Goal: Information Seeking & Learning: Check status

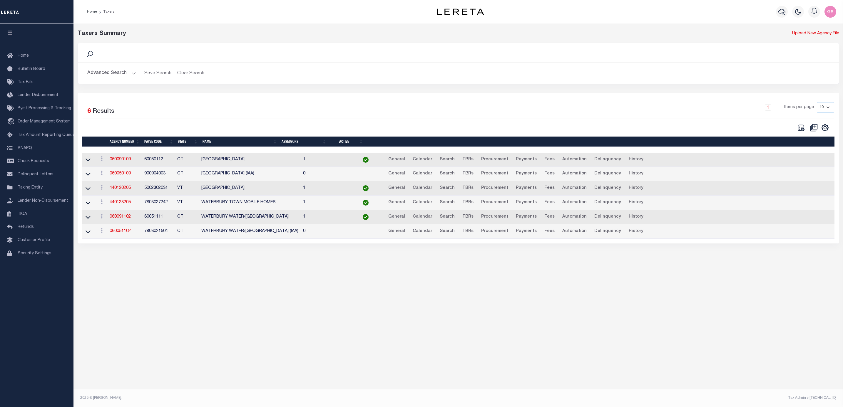
click at [125, 162] on link "060090109" at bounding box center [120, 160] width 21 height 4
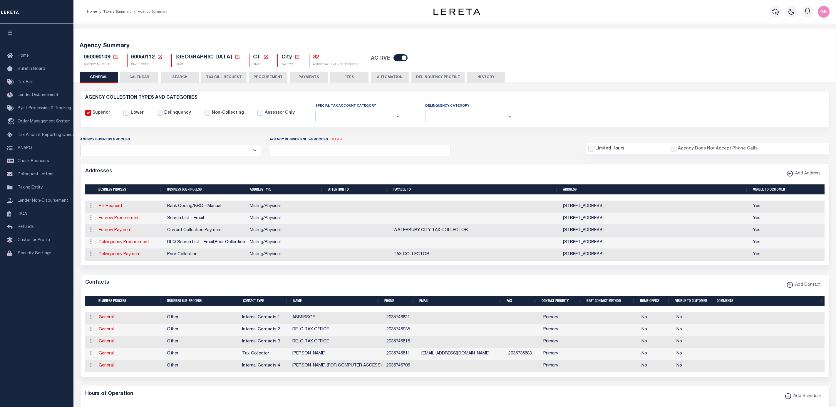
select select
click at [313, 57] on h5 "32" at bounding box center [336, 57] width 46 height 6
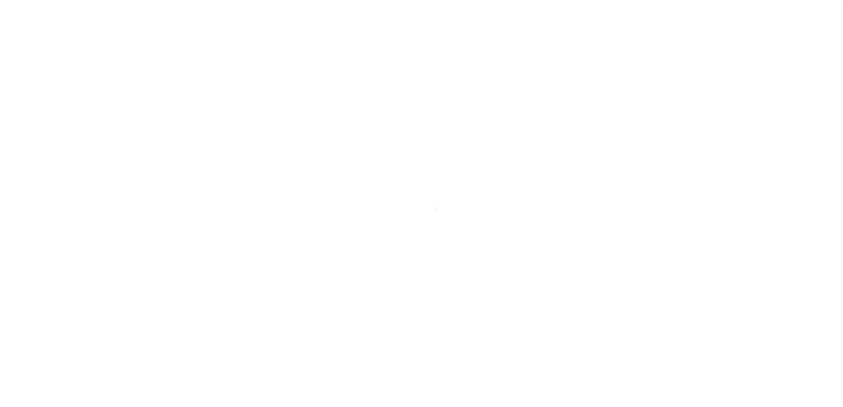
select select "100"
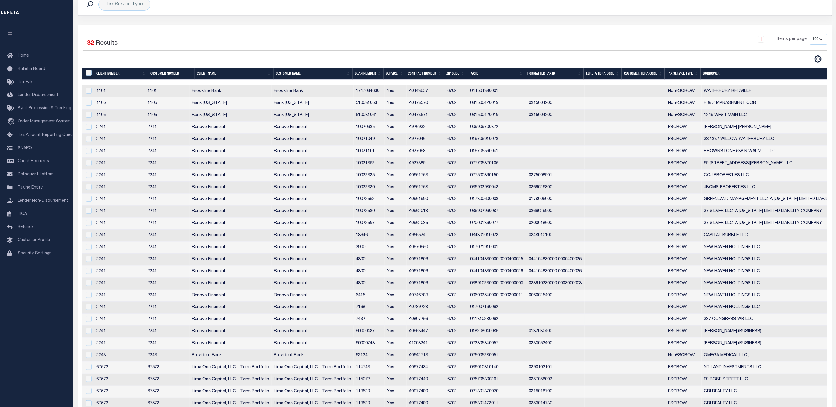
scroll to position [38, 0]
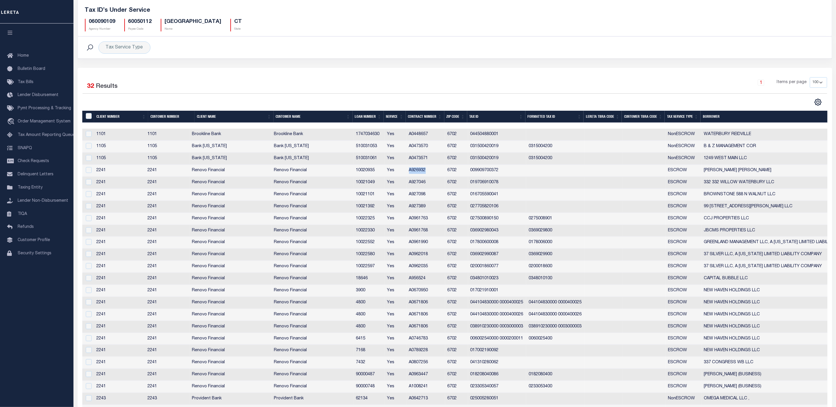
drag, startPoint x: 426, startPoint y: 172, endPoint x: 407, endPoint y: 173, distance: 19.4
click at [407, 173] on td "A926932" at bounding box center [426, 171] width 38 height 12
checkbox input "true"
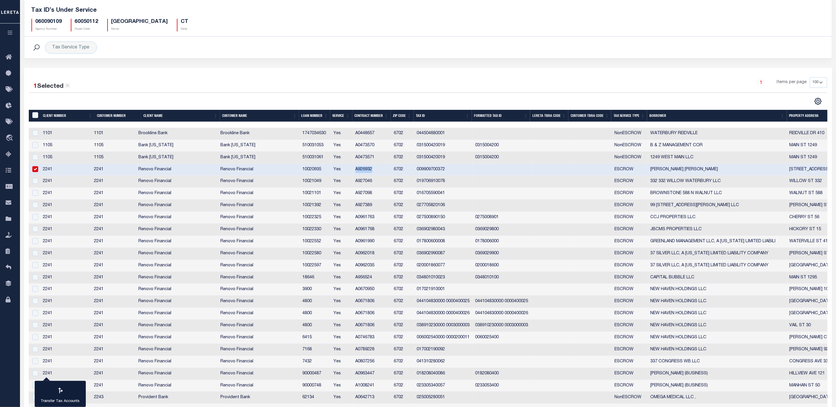
copy td "A926932"
click at [511, 145] on td "0315004200" at bounding box center [502, 146] width 58 height 12
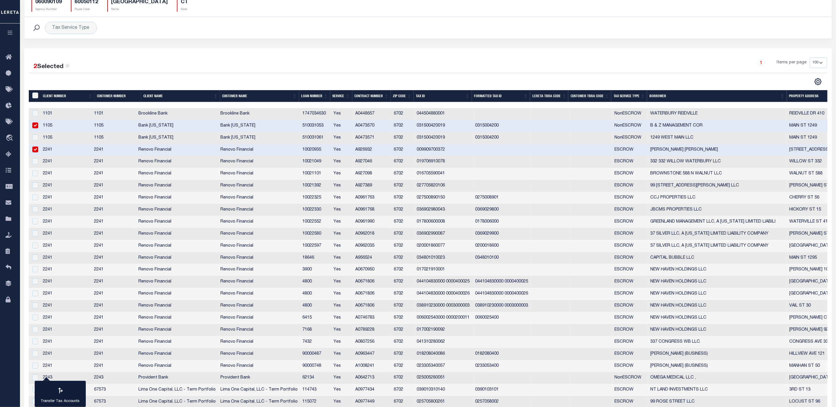
scroll to position [0, 0]
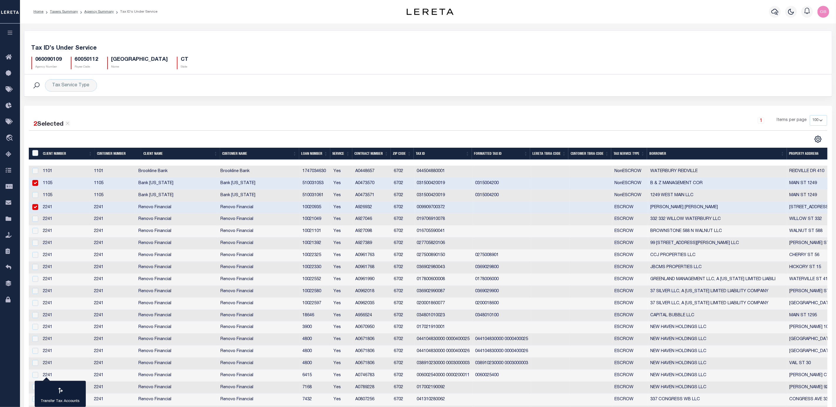
click at [36, 185] on input "checkbox" at bounding box center [35, 183] width 6 height 6
checkbox input "false"
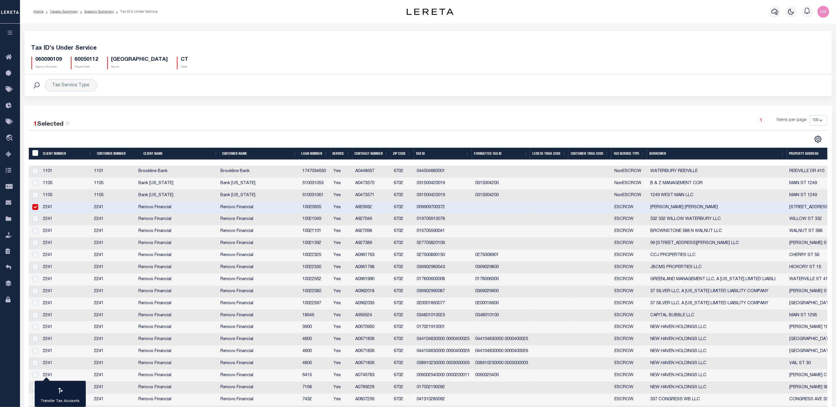
click at [34, 208] on input "checkbox" at bounding box center [35, 207] width 6 height 6
checkbox input "false"
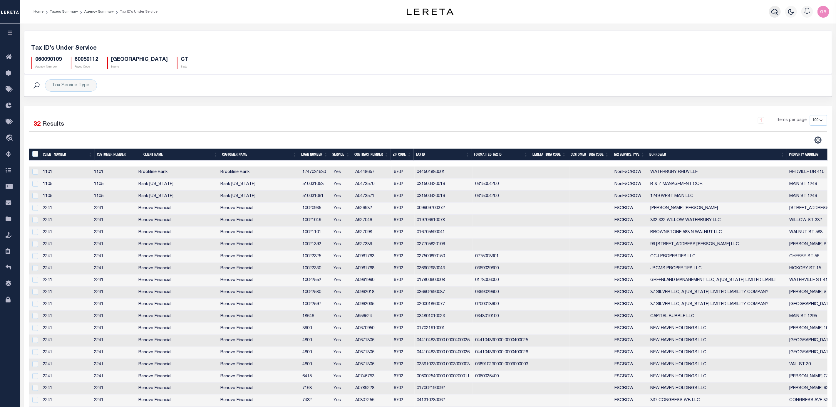
click at [775, 12] on icon "button" at bounding box center [774, 11] width 7 height 7
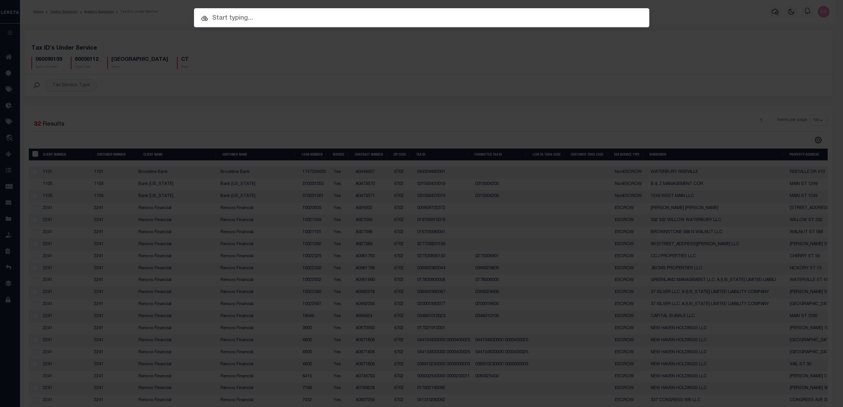
paste input "A916876"
type input "A916876"
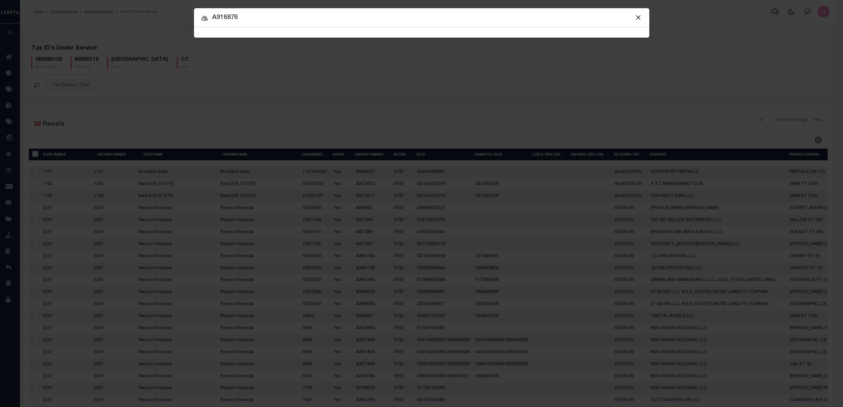
drag, startPoint x: 638, startPoint y: 19, endPoint x: 550, endPoint y: 14, distance: 88.8
click at [632, 16] on div at bounding box center [421, 17] width 455 height 19
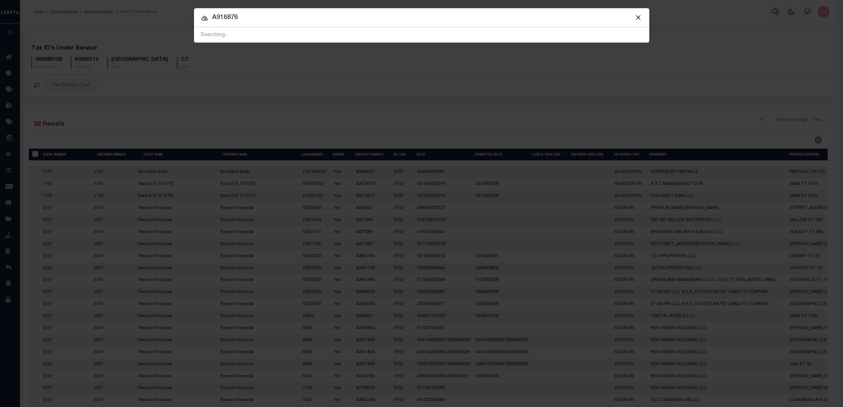
click at [638, 17] on button "Close" at bounding box center [638, 18] width 8 height 8
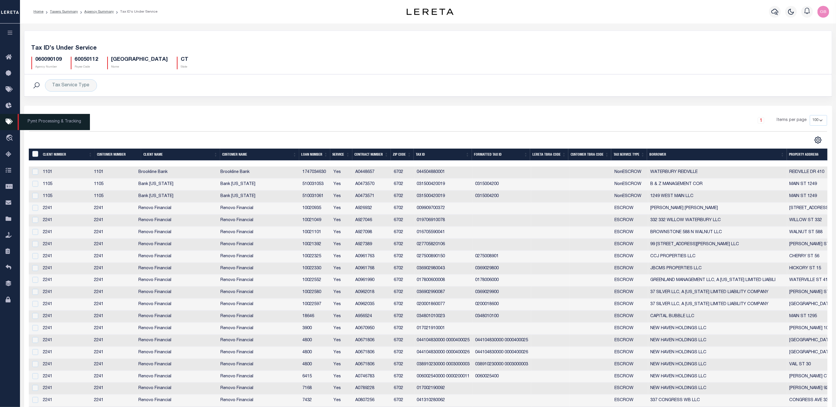
click at [6, 123] on icon at bounding box center [10, 121] width 9 height 7
click at [11, 138] on icon "travel_explore" at bounding box center [10, 139] width 9 height 8
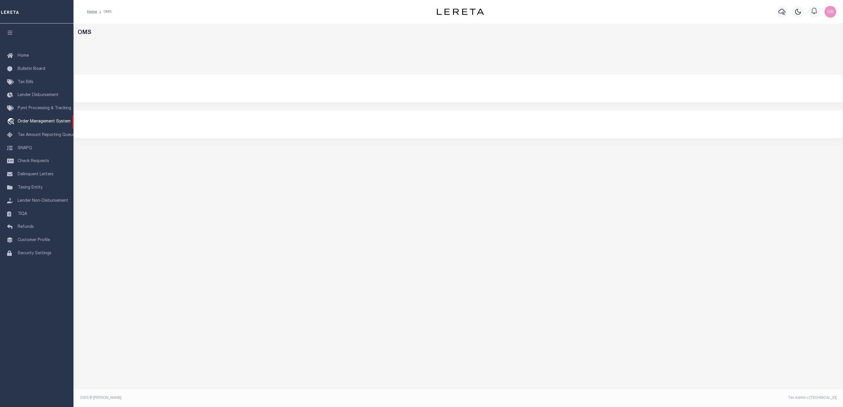
select select "67572"
select select
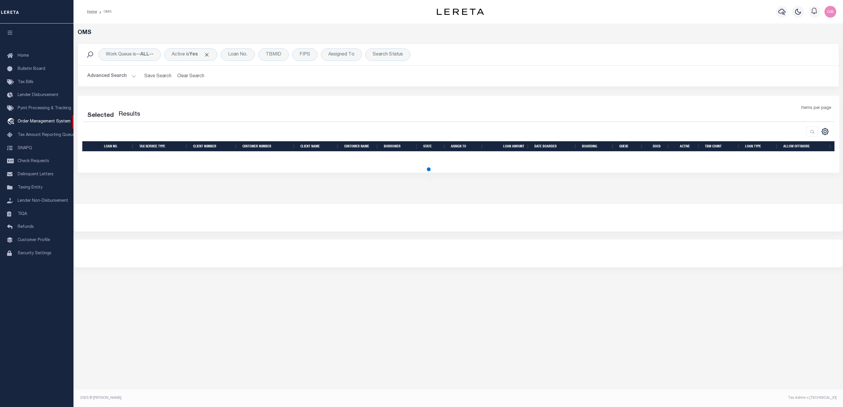
click at [129, 74] on button "Advanced Search" at bounding box center [111, 76] width 49 height 11
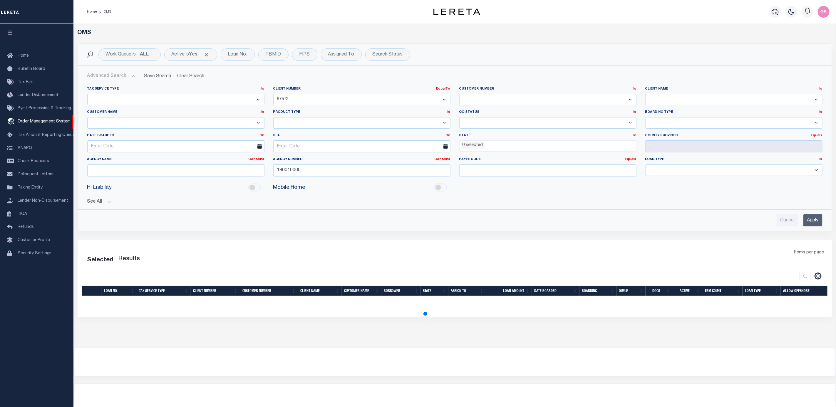
drag, startPoint x: 304, startPoint y: 100, endPoint x: 264, endPoint y: 98, distance: 40.0
click at [252, 100] on div "Tax Service Type Is Is Contains Escrow NonEscrow Client Number EqualTo Is Conta…" at bounding box center [455, 134] width 744 height 95
drag, startPoint x: 298, startPoint y: 100, endPoint x: 272, endPoint y: 98, distance: 25.6
click at [272, 98] on div "Client Number EqualTo Is Contains 1011 1012 1013 1014 1019 1042 1049 1052 1053 …" at bounding box center [362, 98] width 186 height 23
select select "200"
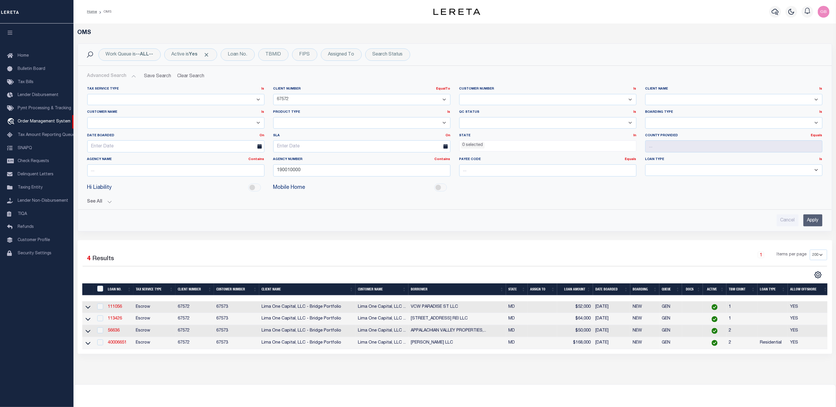
click at [287, 98] on select "1011 1012 1013 1014 1019 1042 1049 1052 1053 1055 1058 1061 1063 1064 1065 1069…" at bounding box center [361, 99] width 177 height 11
select select
click at [273, 94] on select "1011 1012 1013 1014 1019 1042 1049 1052 1053 1055 1058 1061 1063 1064 1065 1069…" at bounding box center [361, 99] width 177 height 11
drag, startPoint x: 302, startPoint y: 171, endPoint x: 234, endPoint y: 171, distance: 68.2
click at [234, 171] on div "Tax Service Type Is Is Contains Escrow NonEscrow Client Number EqualTo Is Conta…" at bounding box center [455, 134] width 744 height 95
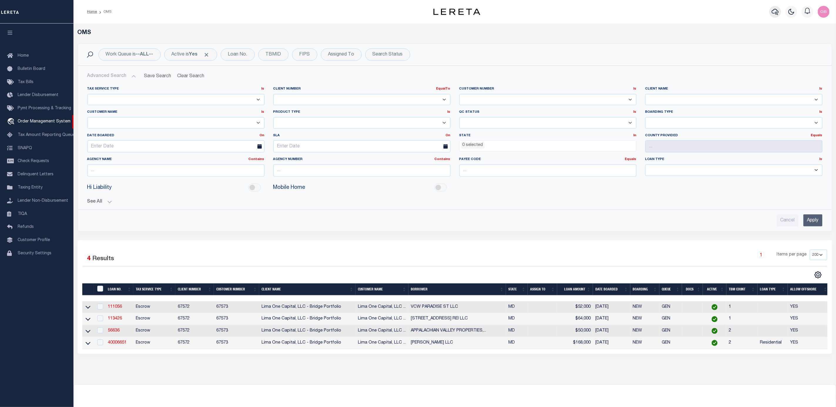
click at [773, 13] on icon "button" at bounding box center [775, 11] width 7 height 7
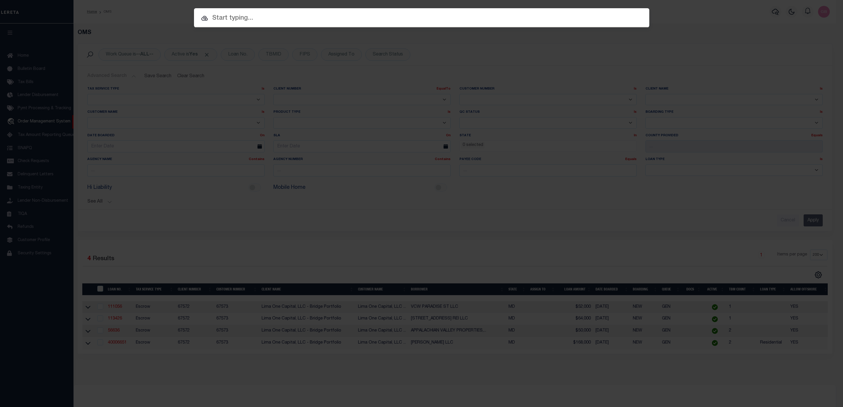
drag, startPoint x: 554, startPoint y: 24, endPoint x: 398, endPoint y: 20, distance: 156.1
paste input "0348-0101-0023"
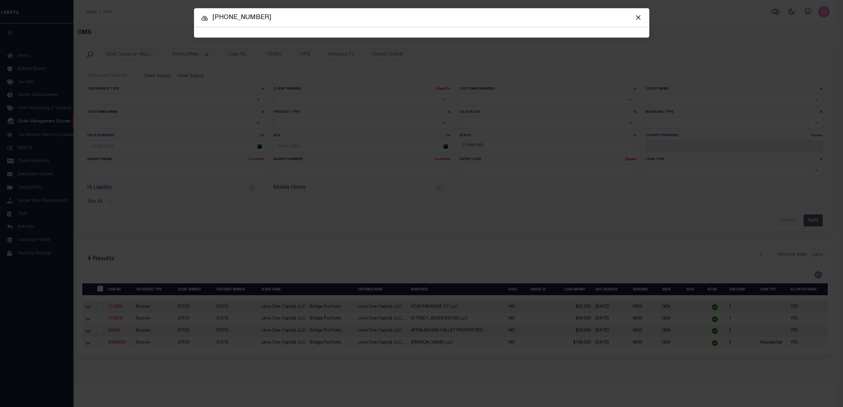
drag, startPoint x: 275, startPoint y: 18, endPoint x: 183, endPoint y: 20, distance: 92.6
click at [183, 20] on div "Include Loans TBM Customers Borrowers Payments (Lender Non-Disb) Payments (Lend…" at bounding box center [421, 203] width 843 height 407
paste input "3"
type input "0348-0101-0023"
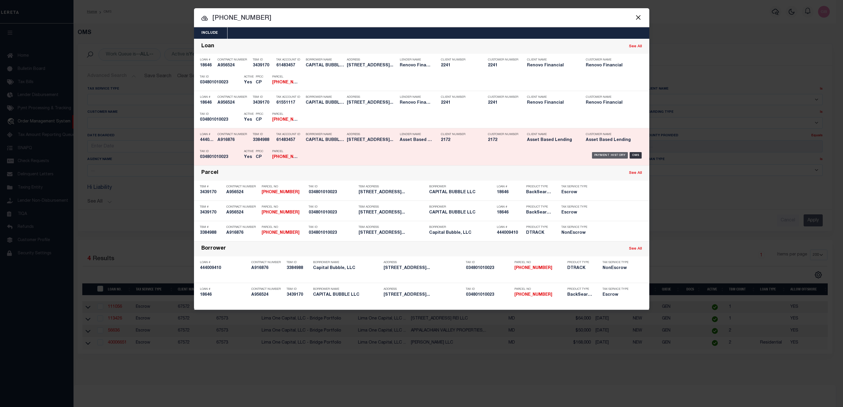
click at [622, 156] on div "Payment History" at bounding box center [610, 155] width 36 height 6
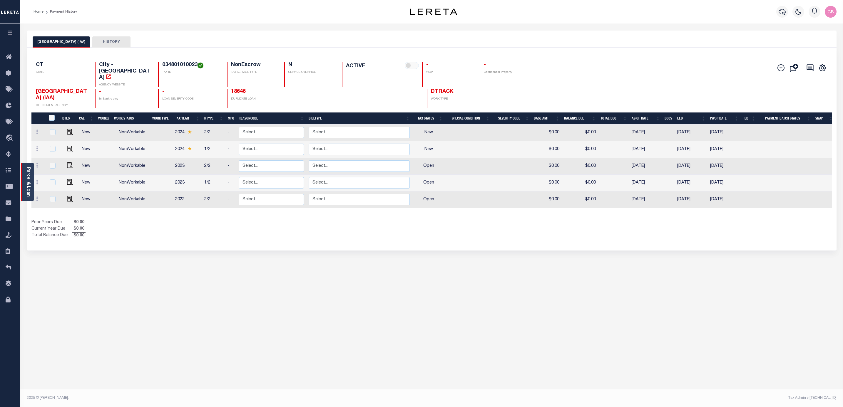
click at [26, 178] on link "Parcel & Loan" at bounding box center [28, 182] width 4 height 30
drag, startPoint x: 11, startPoint y: 222, endPoint x: 17, endPoint y: 222, distance: 5.6
click at [11, 222] on icon at bounding box center [10, 219] width 9 height 7
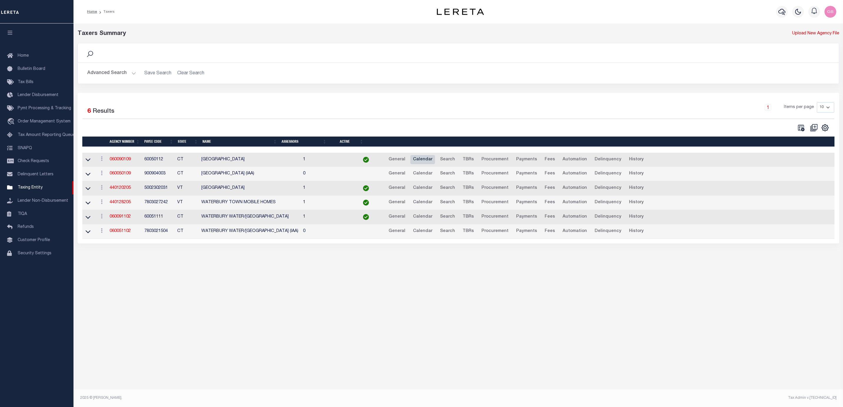
click at [410, 163] on link "Calendar" at bounding box center [422, 159] width 25 height 9
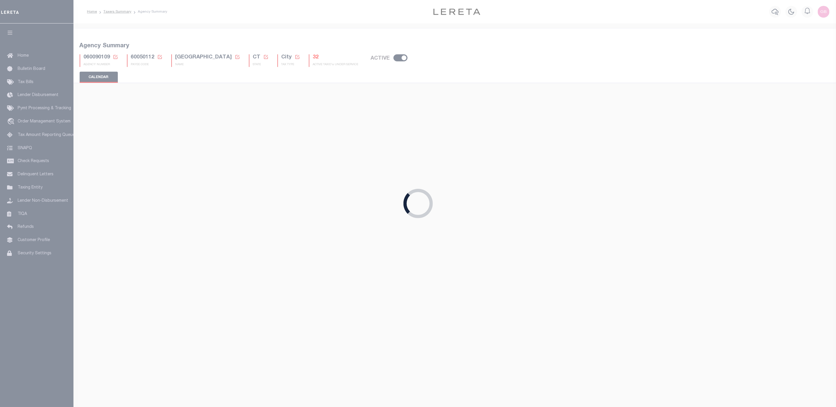
checkbox input "false"
type input "2"
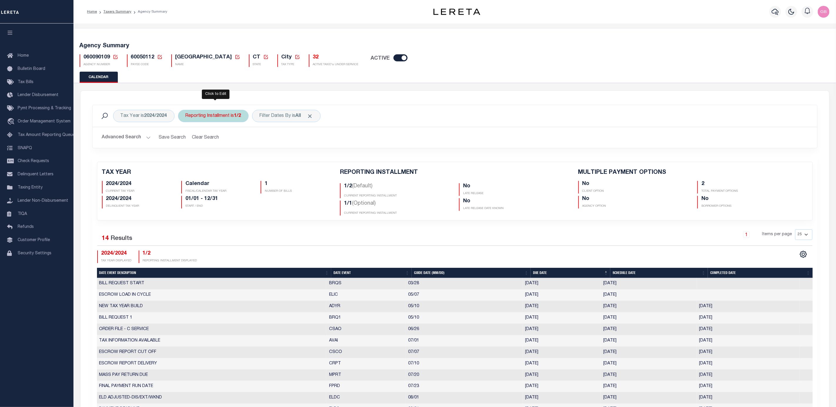
click at [235, 118] on div "Reporting Installment is 1/2" at bounding box center [213, 116] width 71 height 12
click at [222, 147] on select "1/2 2/2 1/1" at bounding box center [229, 144] width 86 height 11
select select "2/2"
click at [187, 140] on select "1/2 2/2 1/1" at bounding box center [229, 144] width 86 height 11
click at [266, 156] on input "Apply" at bounding box center [263, 158] width 17 height 10
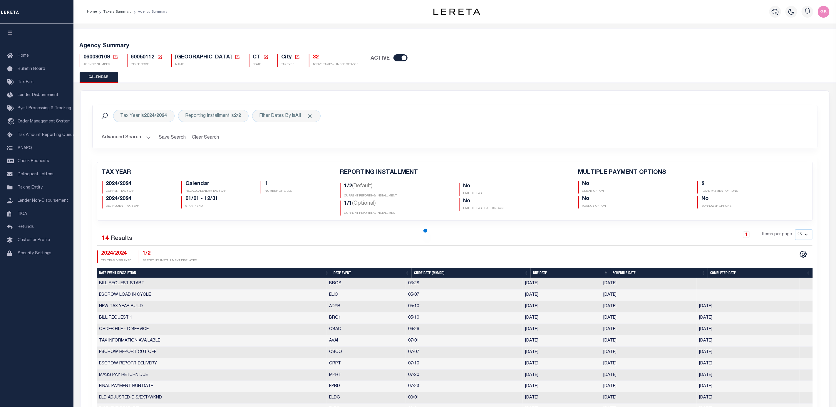
checkbox input "false"
